Goal: Task Accomplishment & Management: Manage account settings

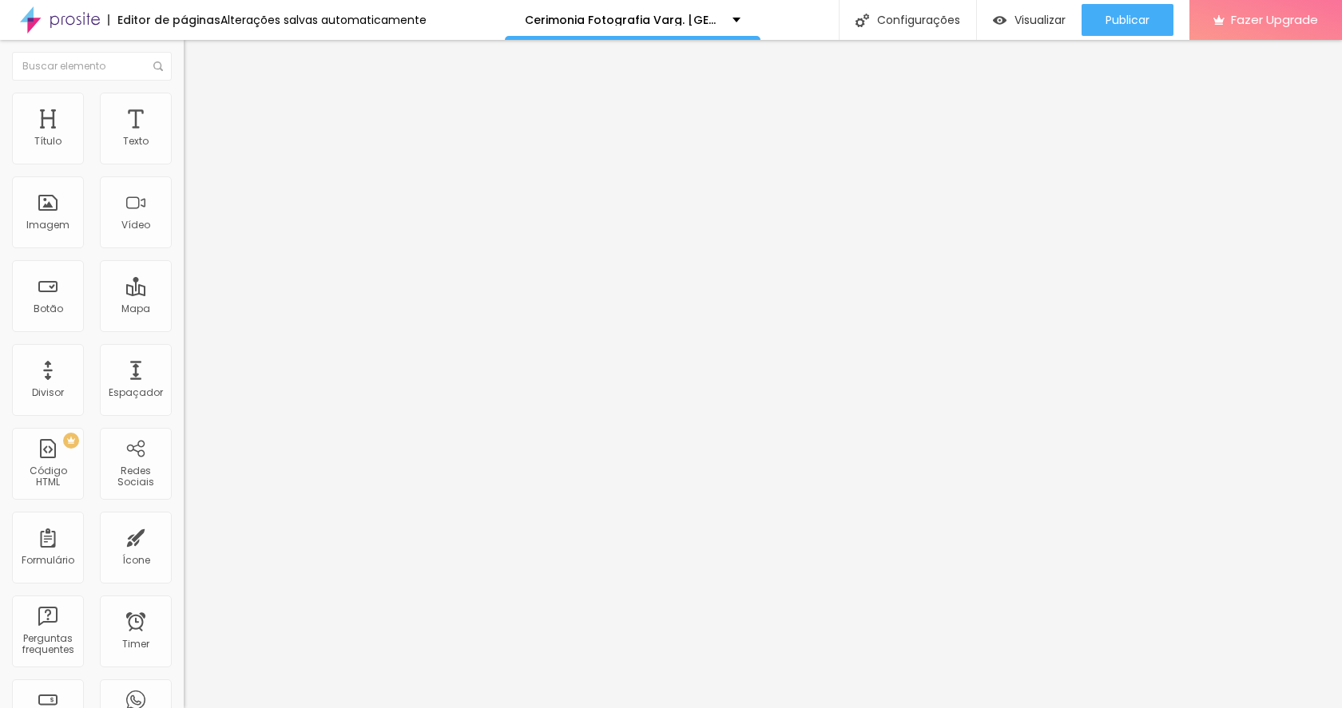
click at [184, 236] on button "button" at bounding box center [195, 228] width 22 height 17
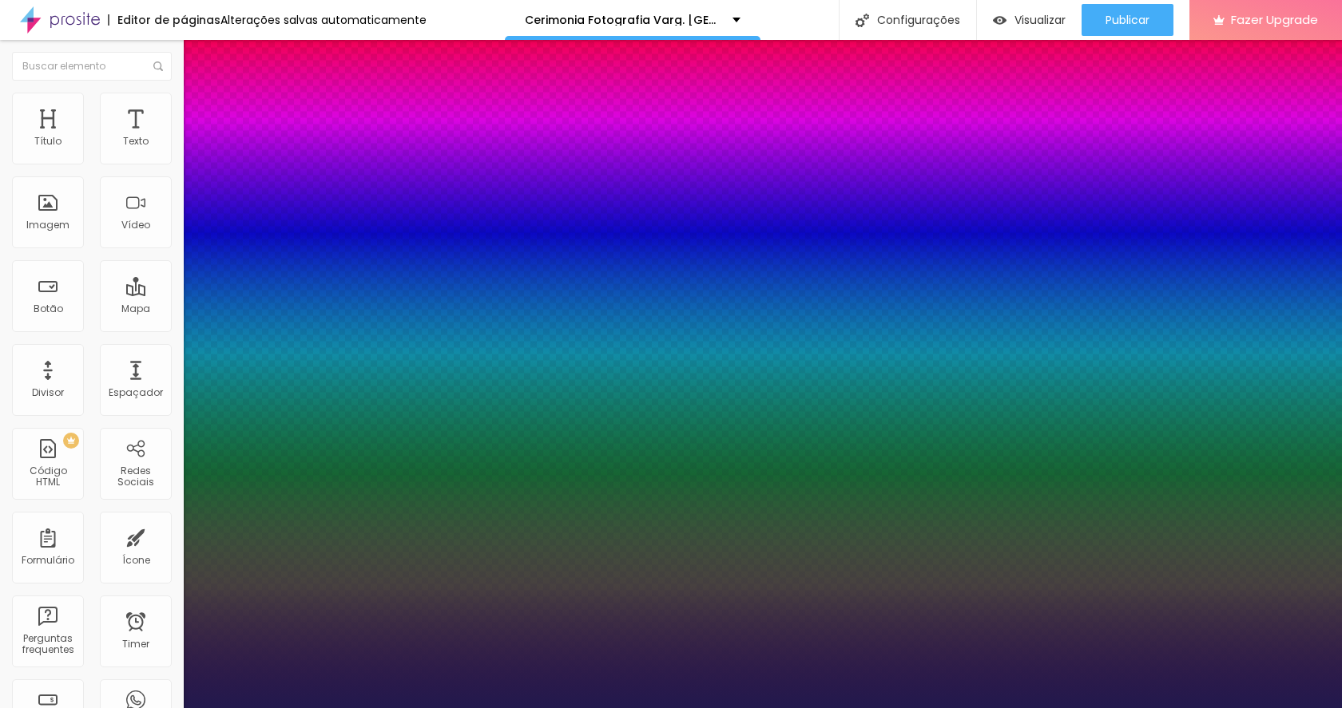
click at [505, 707] on div at bounding box center [671, 708] width 1342 height 0
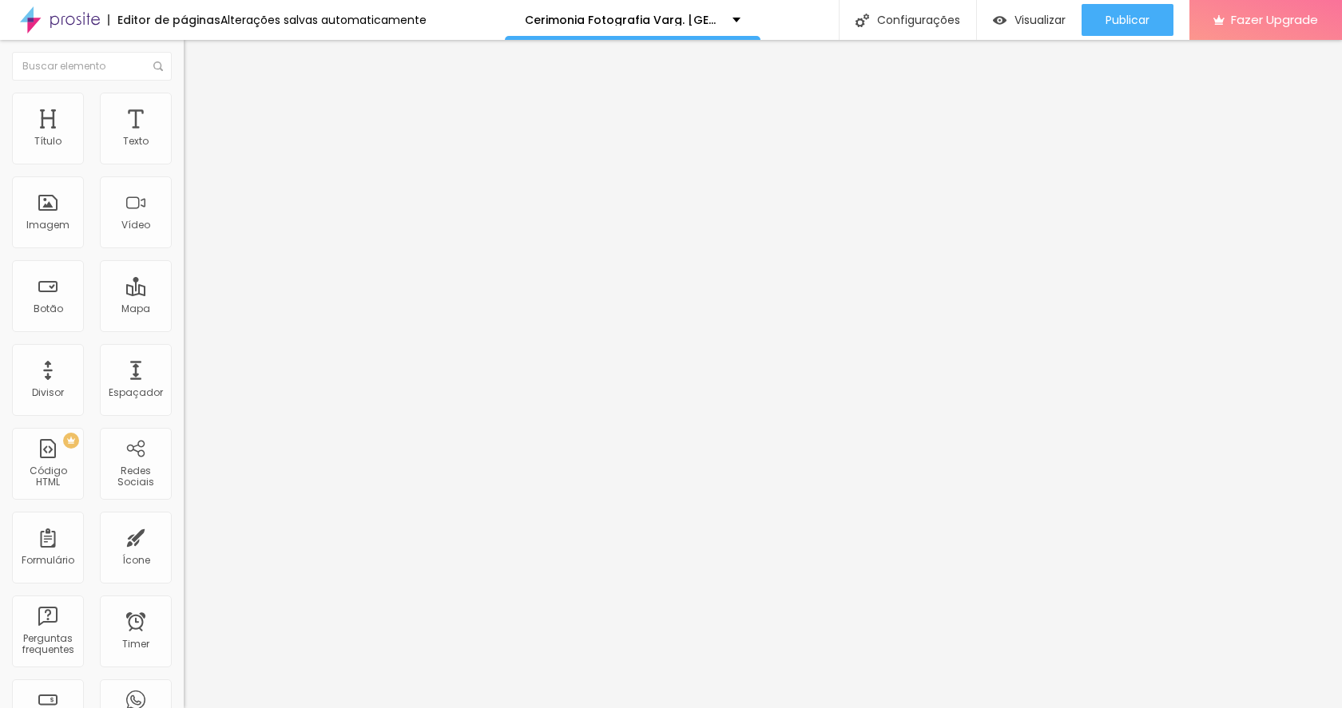
click at [184, 236] on button "button" at bounding box center [195, 228] width 22 height 17
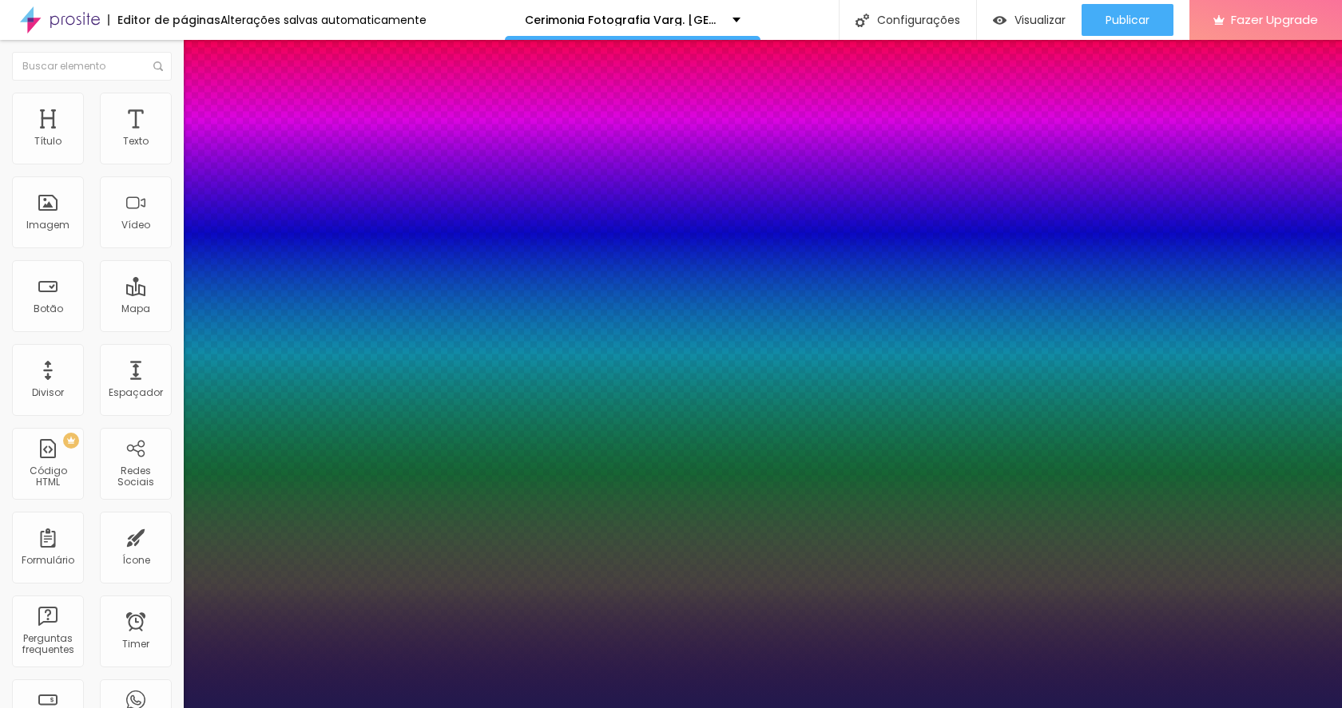
type input "55"
type input "54"
type input "53"
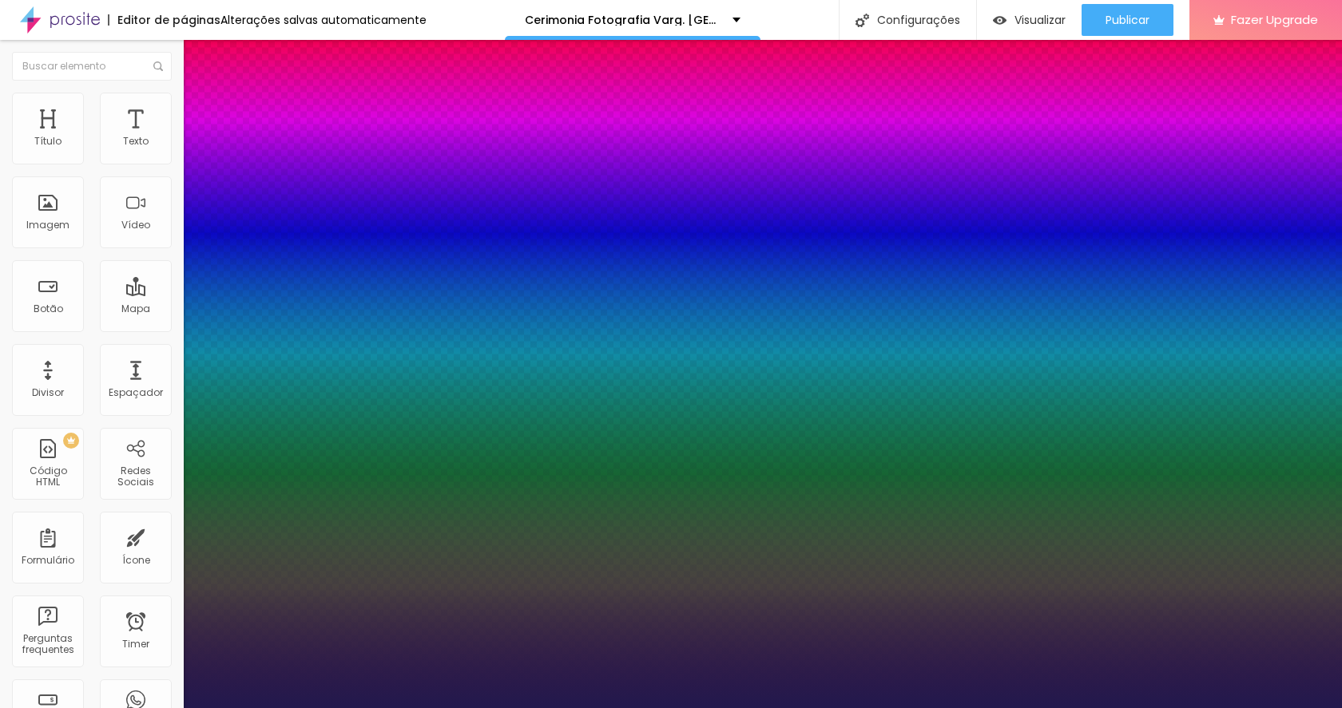
type input "53"
type input "52"
type input "51"
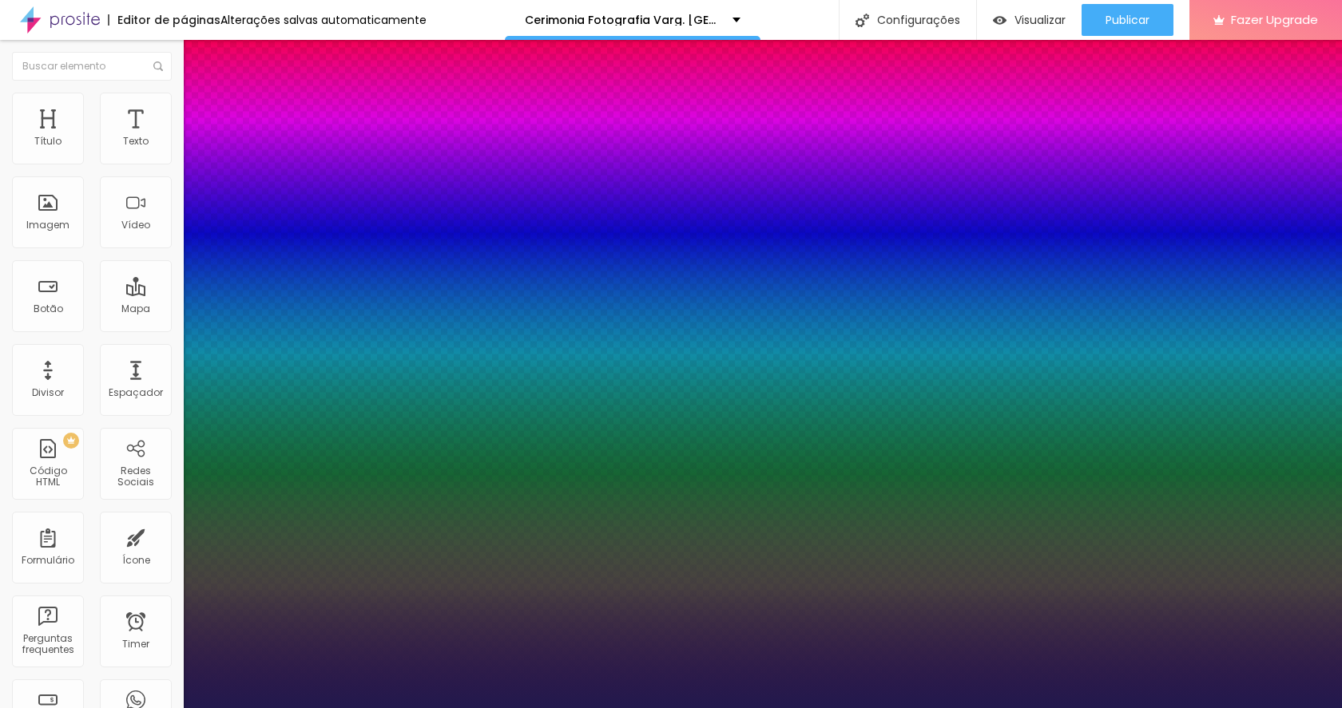
type input "50"
type input "49"
type input "48"
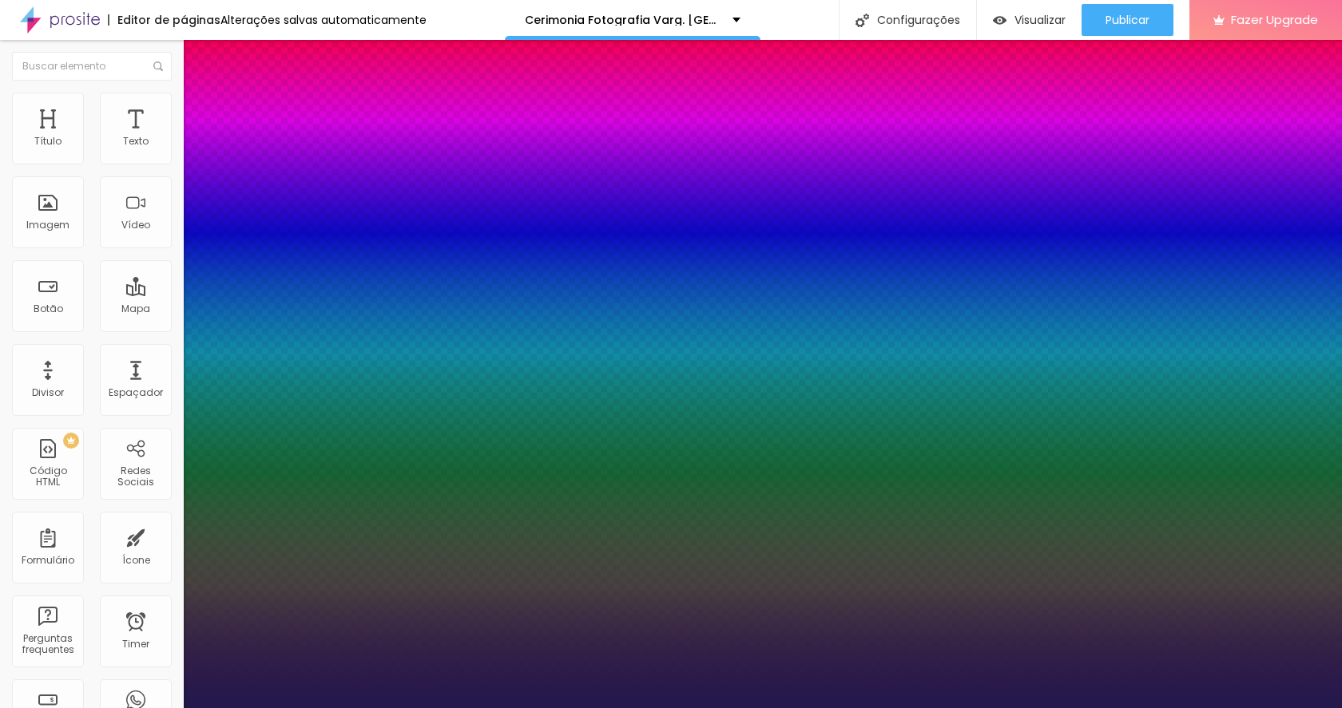
type input "48"
type input "47"
type input "46"
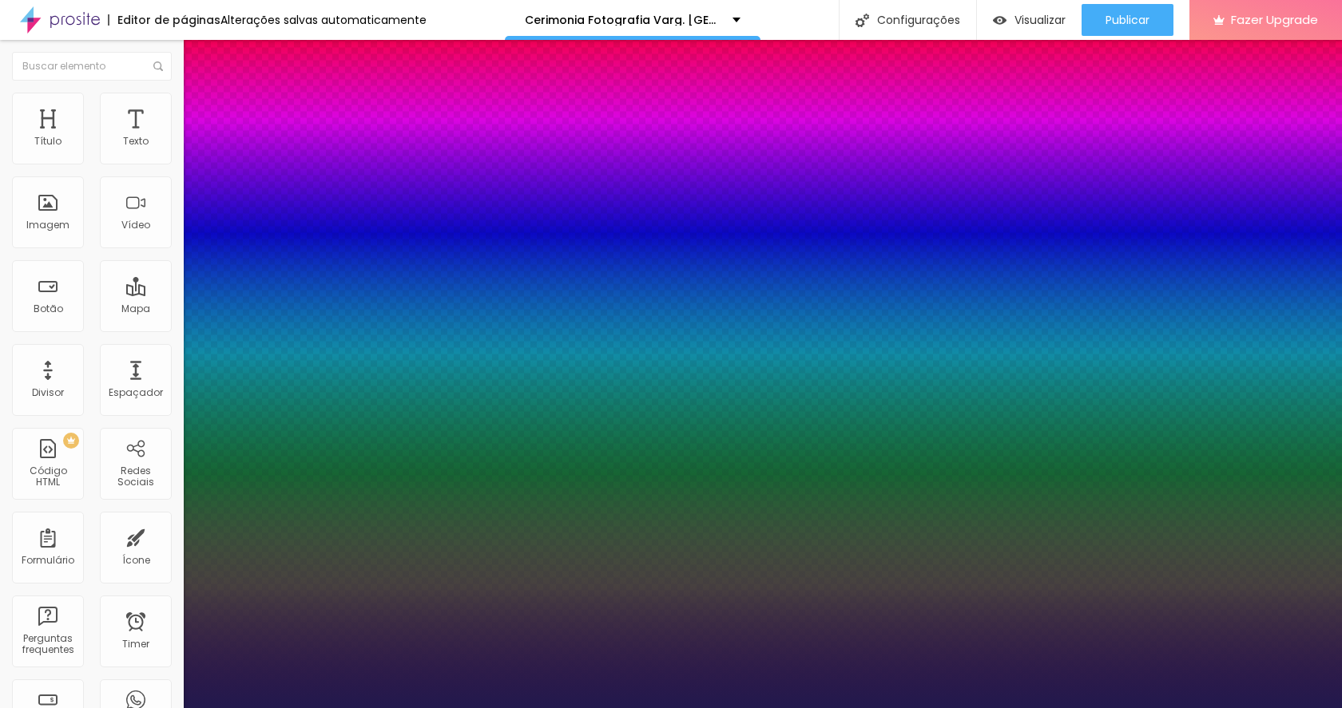
type input "45"
type input "44"
type input "43"
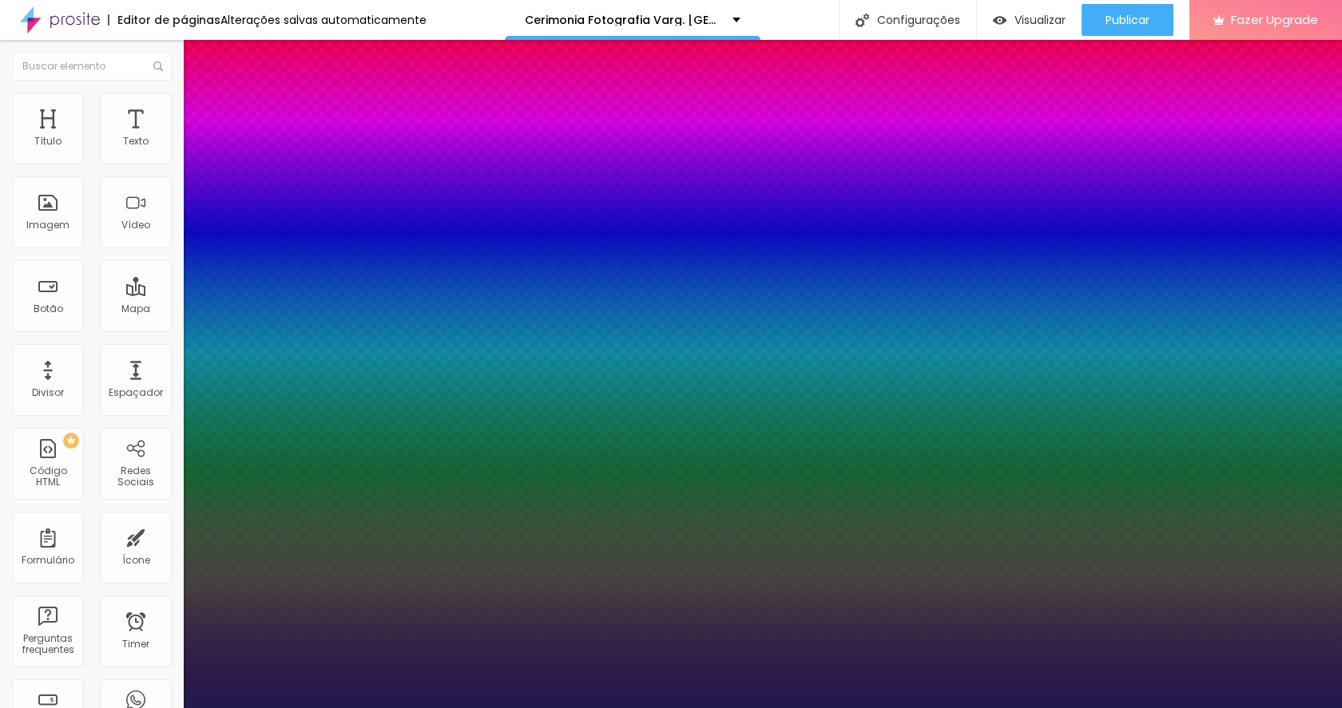
type input "43"
type input "42"
drag, startPoint x: 264, startPoint y: 444, endPoint x: 248, endPoint y: 445, distance: 16.0
type input "42"
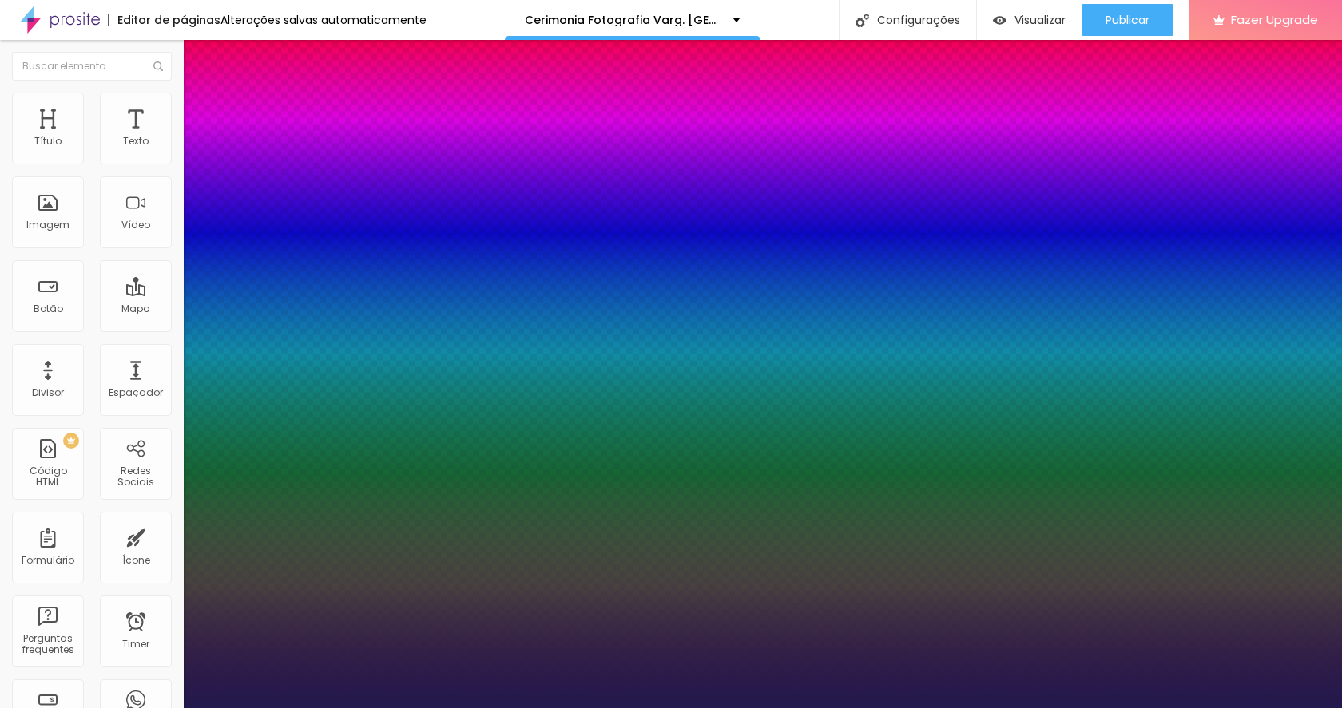
click at [319, 707] on div at bounding box center [671, 708] width 1342 height 0
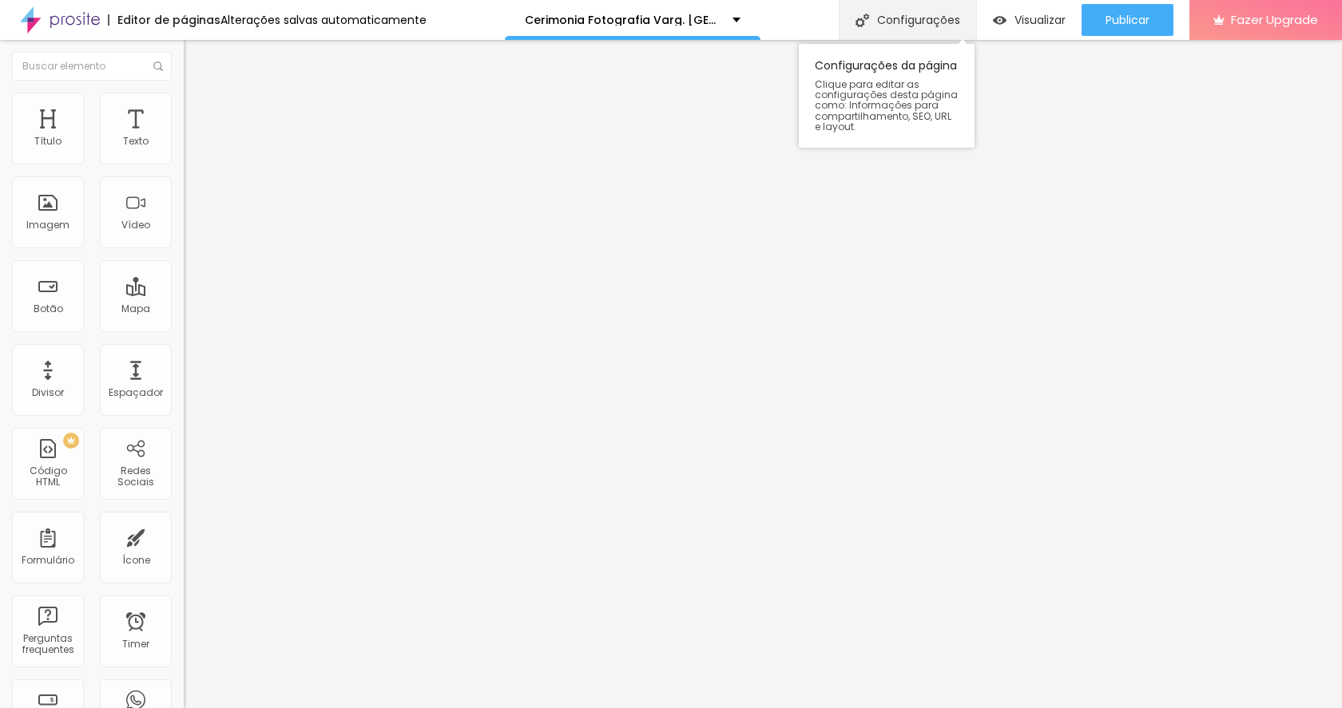
click at [925, 17] on div "Configurações" at bounding box center [906, 20] width 137 height 40
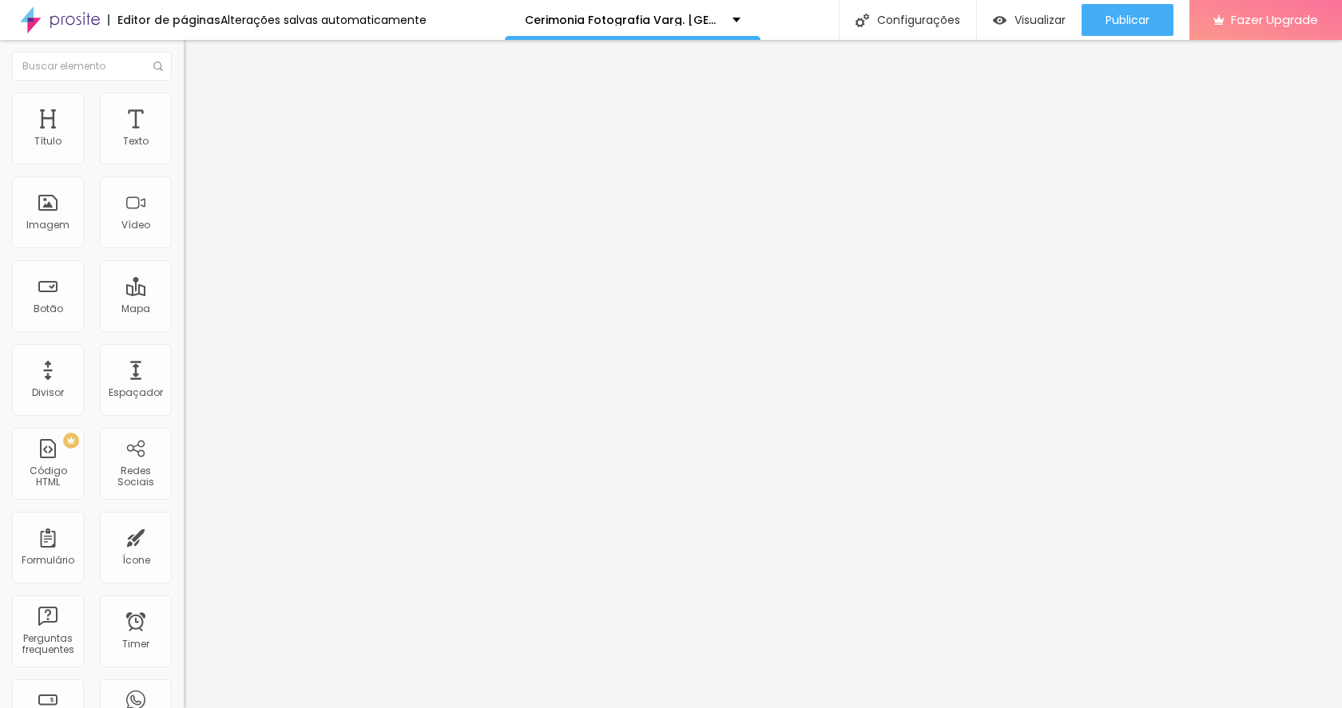
drag, startPoint x: 585, startPoint y: 174, endPoint x: 449, endPoint y: 174, distance: 136.5
drag, startPoint x: 584, startPoint y: 175, endPoint x: 786, endPoint y: 176, distance: 202.0
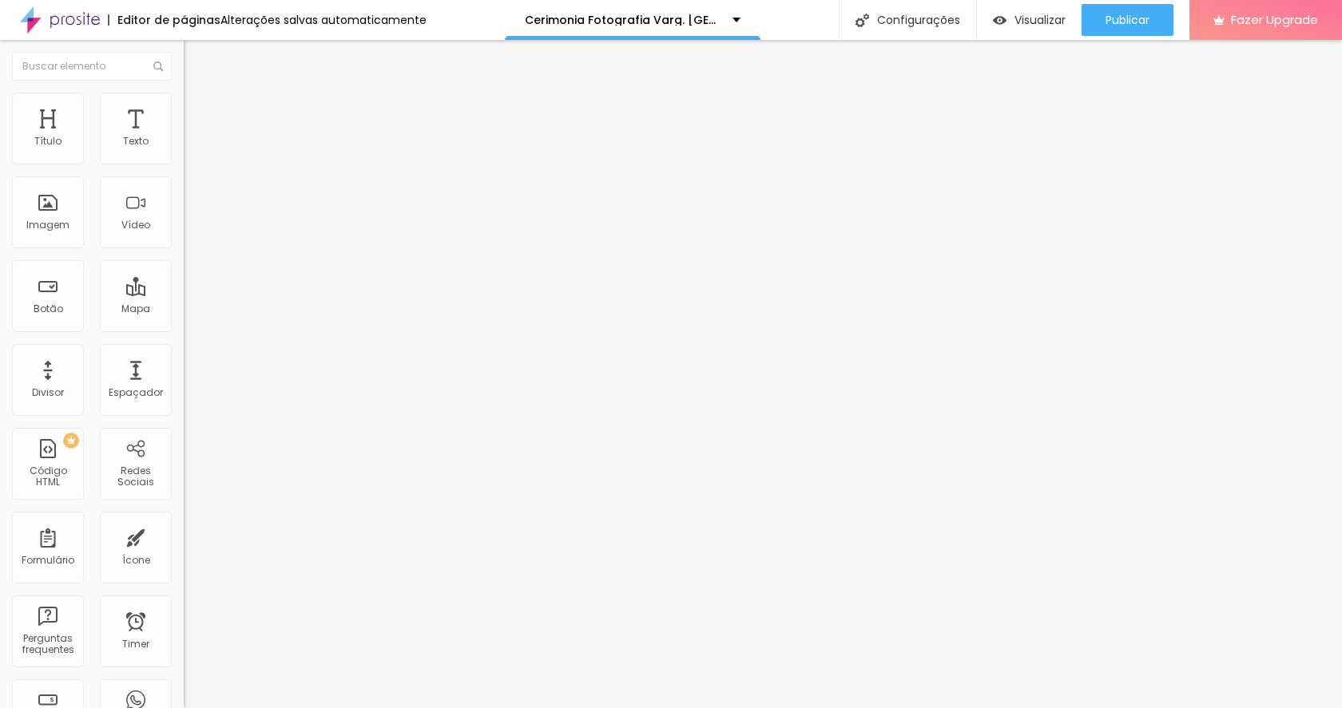
type input "Fotografia - Cerimônia 2026"
drag, startPoint x: 731, startPoint y: 255, endPoint x: 649, endPoint y: 255, distance: 81.4
drag, startPoint x: 706, startPoint y: 247, endPoint x: 481, endPoint y: 248, distance: 225.2
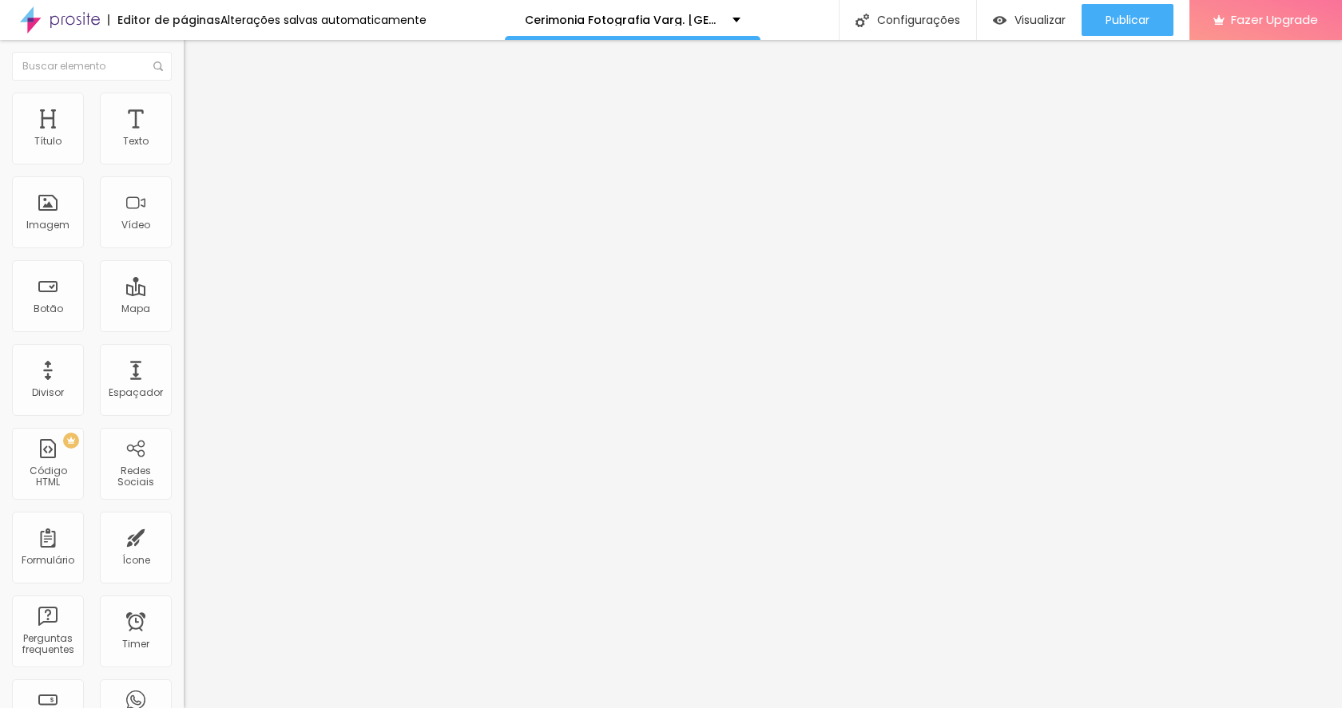
type input "/cerimonia-fotografia2026"
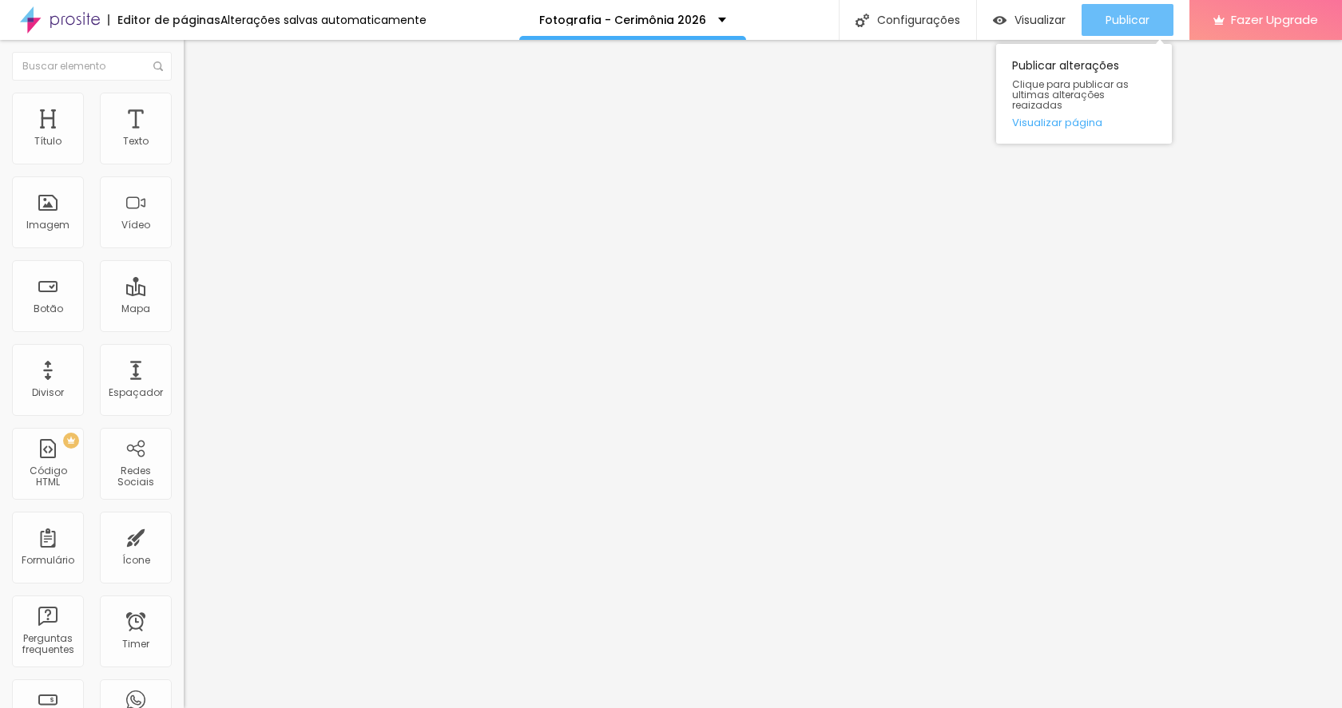
click at [1143, 26] on span "Publicar" at bounding box center [1127, 20] width 44 height 13
click at [1124, 23] on span "Publicar" at bounding box center [1127, 20] width 44 height 13
